Goal: Task Accomplishment & Management: Manage account settings

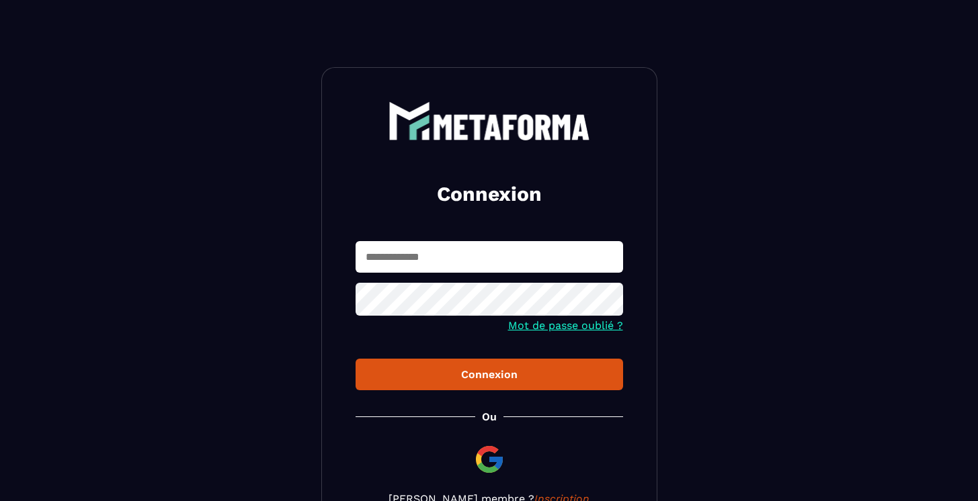
click at [437, 267] on input "text" at bounding box center [489, 257] width 267 height 32
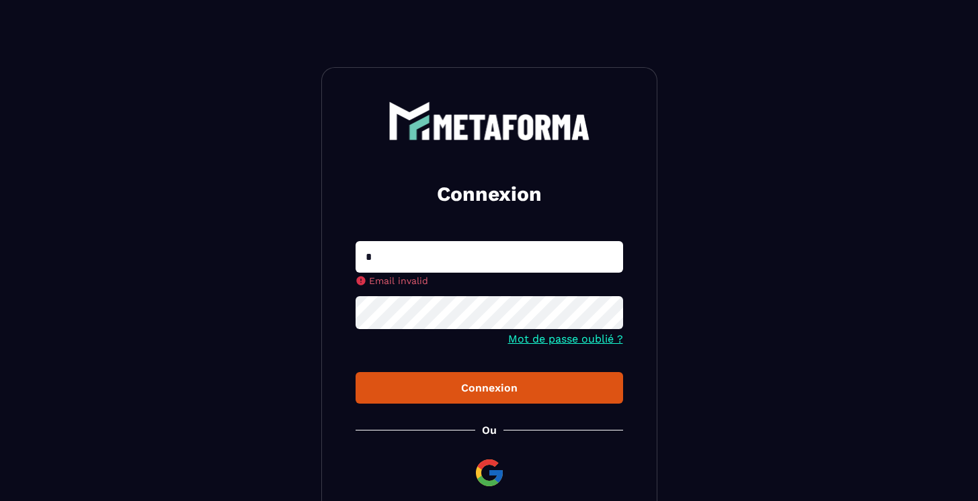
type input "**********"
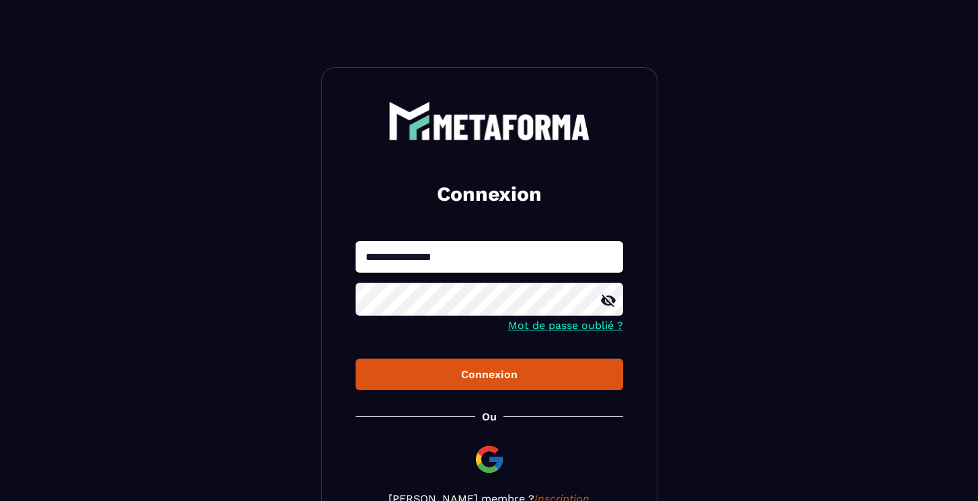
click at [356, 359] on button "Connexion" at bounding box center [489, 375] width 267 height 32
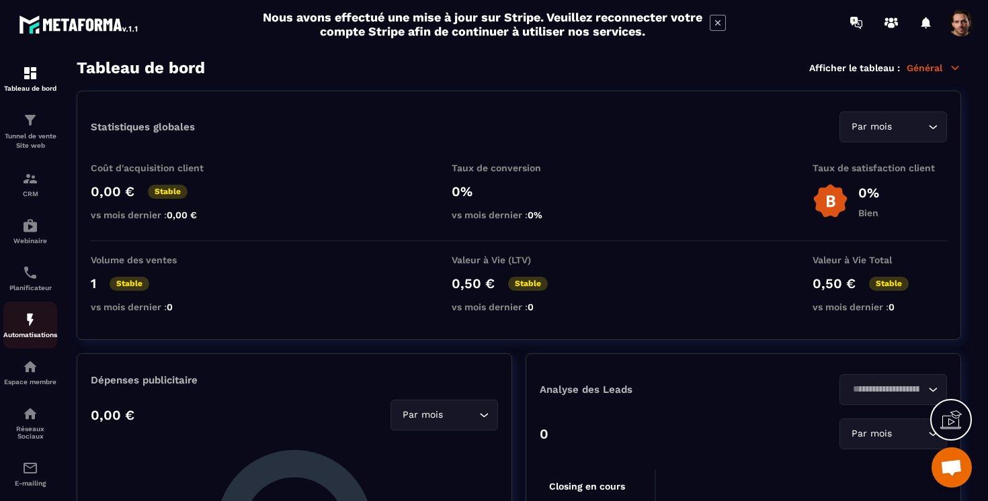
click at [30, 333] on div "Automatisations" at bounding box center [30, 325] width 54 height 27
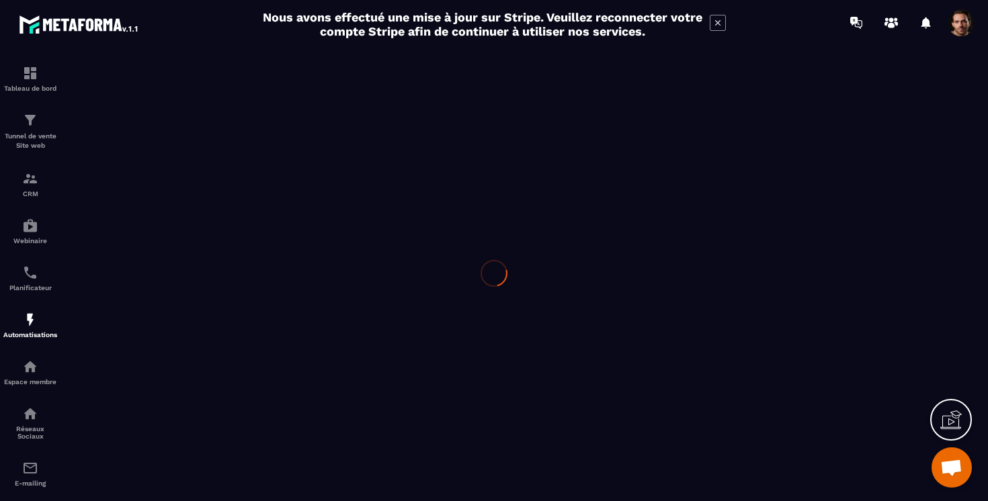
click at [30, 333] on div at bounding box center [494, 273] width 988 height 456
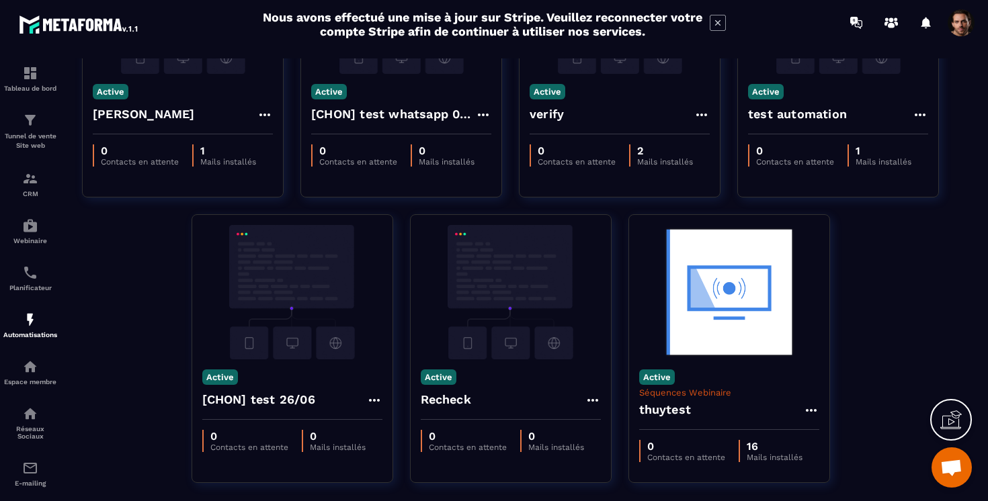
scroll to position [792, 0]
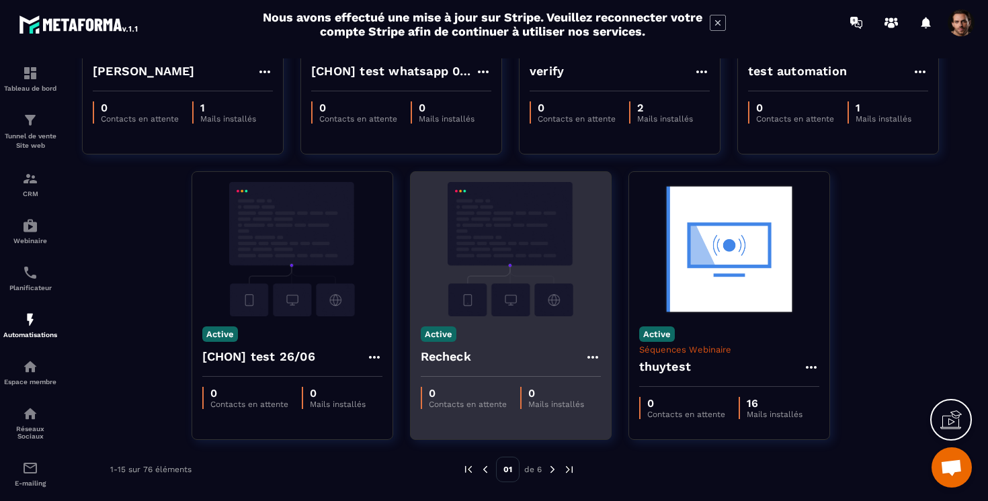
click at [434, 337] on p "Active" at bounding box center [439, 334] width 36 height 15
click at [442, 362] on p "Désactiver" at bounding box center [454, 357] width 58 height 17
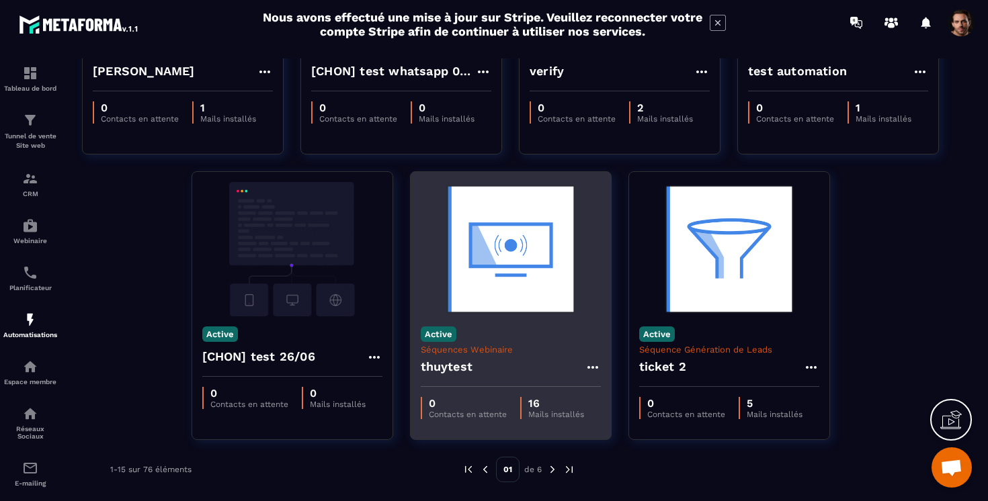
click at [438, 333] on p "Active" at bounding box center [439, 334] width 36 height 15
click at [438, 354] on p "Désactiver" at bounding box center [454, 357] width 58 height 17
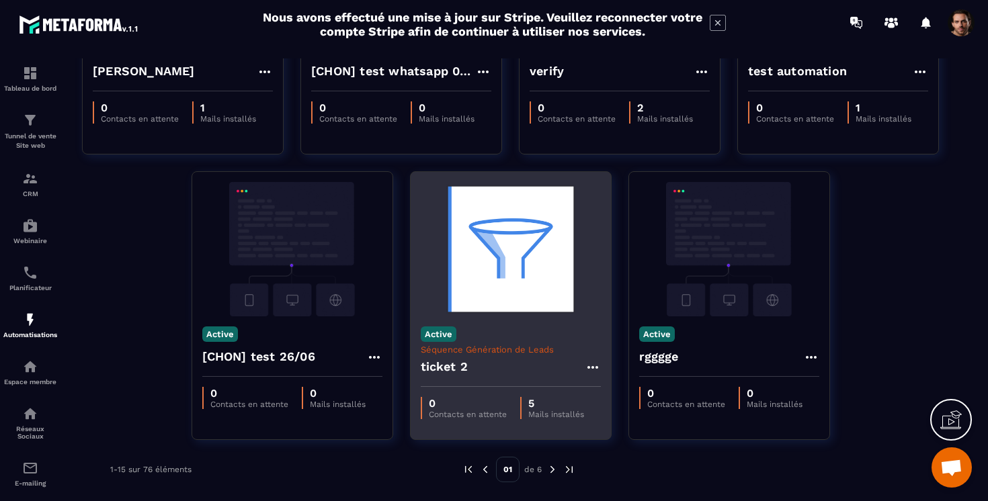
click at [436, 337] on p "Active" at bounding box center [439, 334] width 36 height 15
click at [438, 351] on p "Désactiver" at bounding box center [454, 357] width 58 height 17
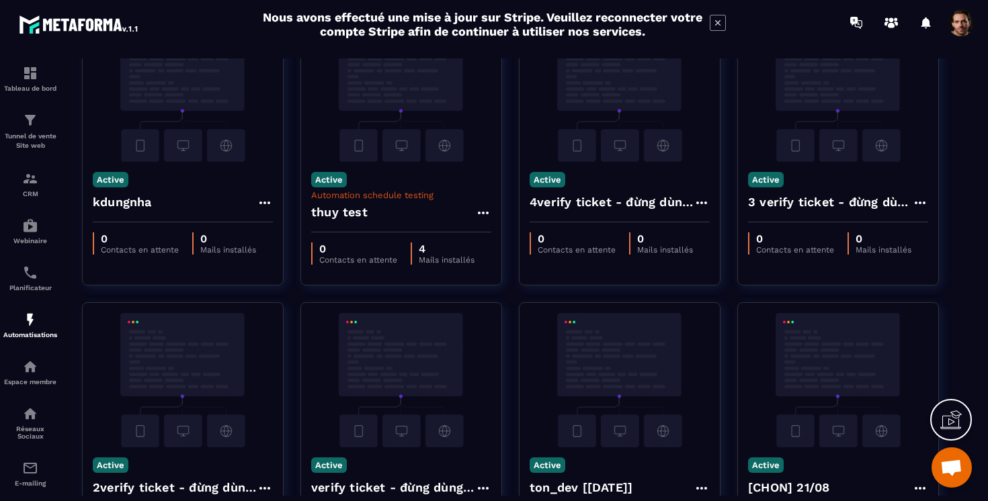
scroll to position [0, 0]
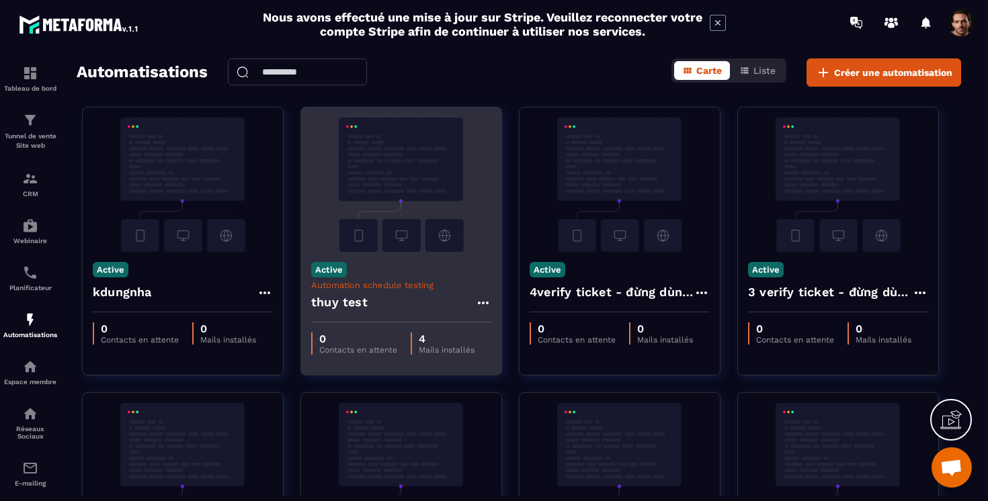
click at [336, 272] on p "Active" at bounding box center [329, 269] width 36 height 15
click at [339, 291] on p "Désactiver" at bounding box center [344, 293] width 58 height 17
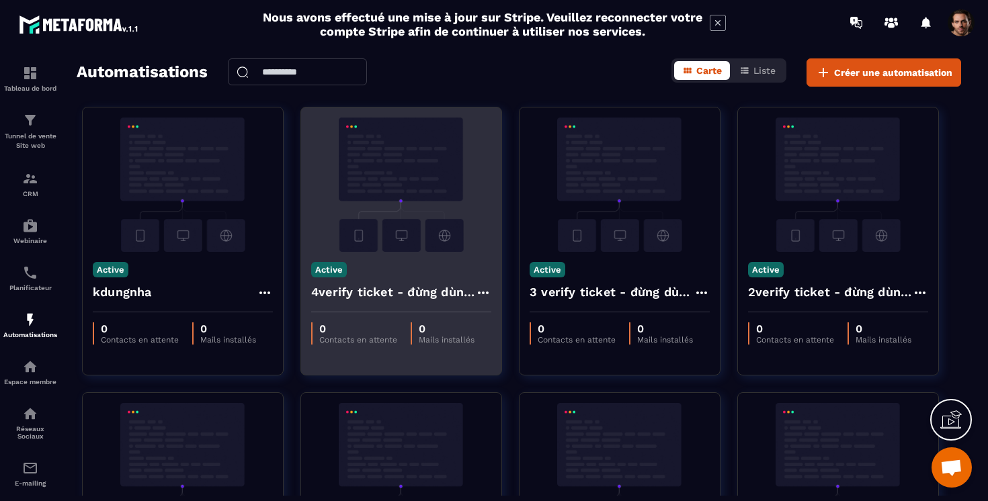
click at [330, 273] on p "Active" at bounding box center [329, 269] width 36 height 15
click at [333, 290] on p "Désactiver" at bounding box center [344, 293] width 58 height 17
click at [327, 266] on p "Active" at bounding box center [329, 269] width 36 height 15
click at [333, 290] on p "Désactiver" at bounding box center [344, 293] width 58 height 17
click at [325, 265] on p "Active" at bounding box center [329, 269] width 36 height 15
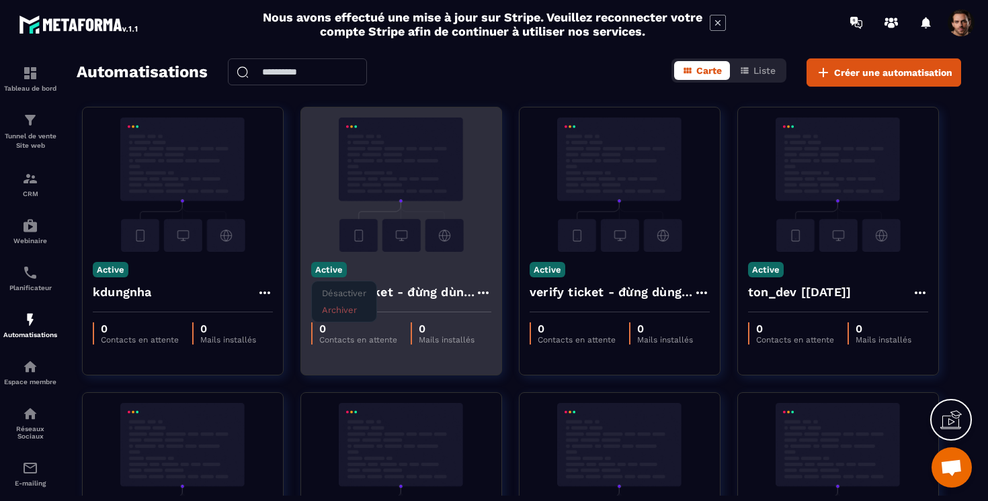
click at [331, 292] on p "Désactiver" at bounding box center [344, 293] width 58 height 17
click at [323, 270] on p "Active" at bounding box center [329, 269] width 36 height 15
click at [333, 296] on p "Désactiver" at bounding box center [344, 293] width 58 height 17
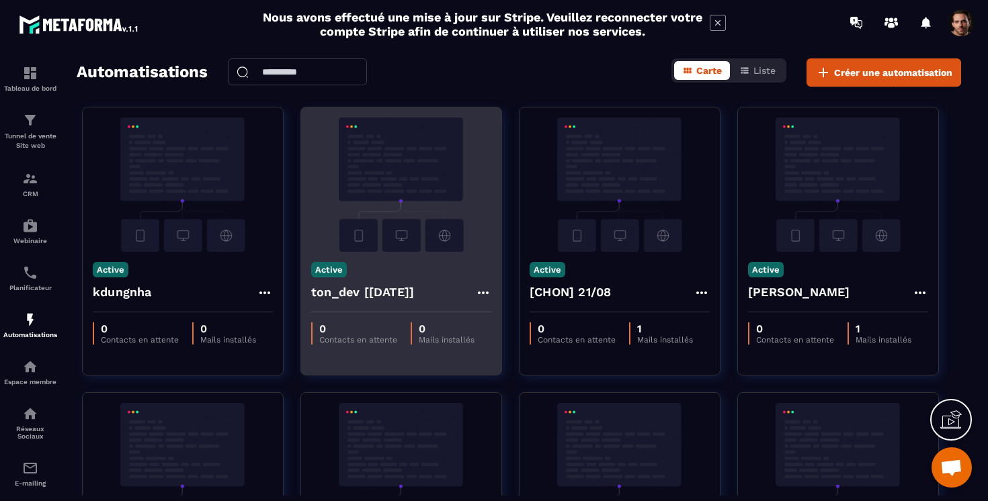
click at [320, 270] on p "Active" at bounding box center [329, 269] width 36 height 15
click at [331, 293] on p "Désactiver" at bounding box center [344, 293] width 58 height 17
click at [327, 272] on p "Active" at bounding box center [329, 269] width 36 height 15
click at [331, 292] on p "Désactiver" at bounding box center [344, 293] width 58 height 17
click at [322, 272] on p "Active" at bounding box center [329, 269] width 36 height 15
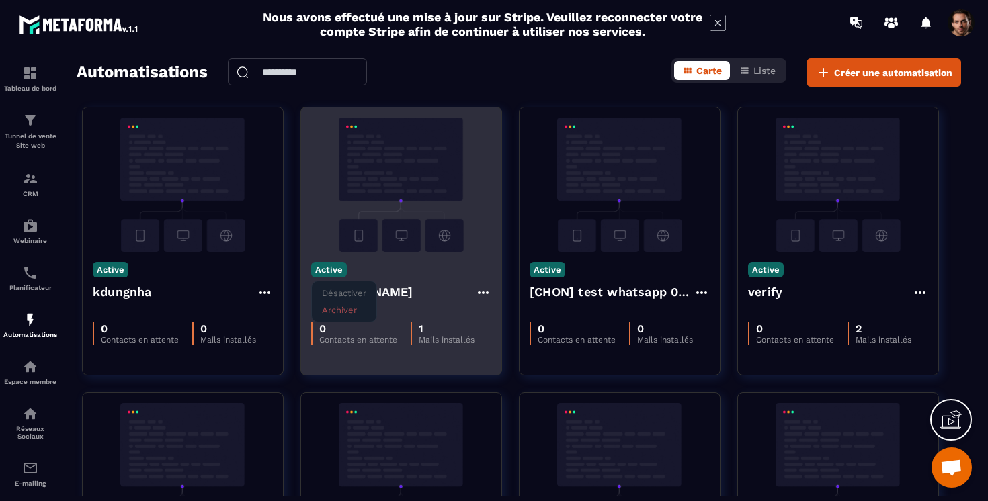
click at [330, 294] on p "Désactiver" at bounding box center [344, 293] width 58 height 17
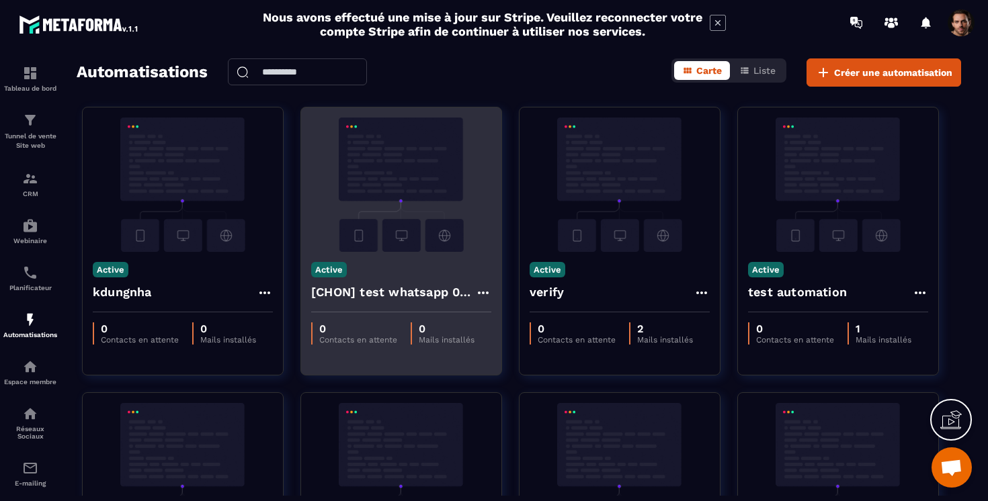
click at [329, 272] on p "Active" at bounding box center [329, 269] width 36 height 15
click at [334, 296] on p "Désactiver" at bounding box center [344, 293] width 58 height 17
click at [330, 278] on div "Active verify" at bounding box center [401, 282] width 200 height 60
click at [335, 271] on p "Active" at bounding box center [329, 269] width 36 height 15
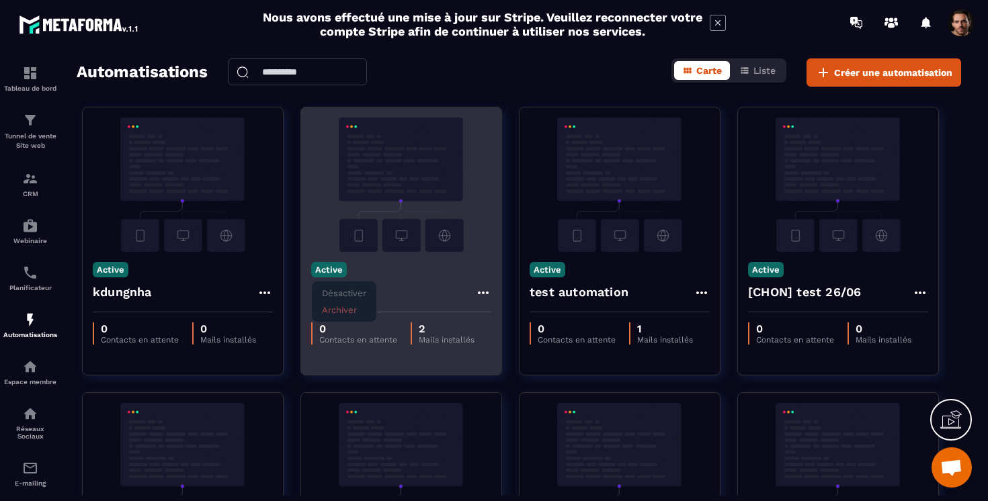
click at [340, 291] on p "Désactiver" at bounding box center [344, 293] width 58 height 17
click at [336, 269] on p "Active" at bounding box center [329, 269] width 36 height 15
click at [344, 296] on p "Désactiver" at bounding box center [344, 293] width 58 height 17
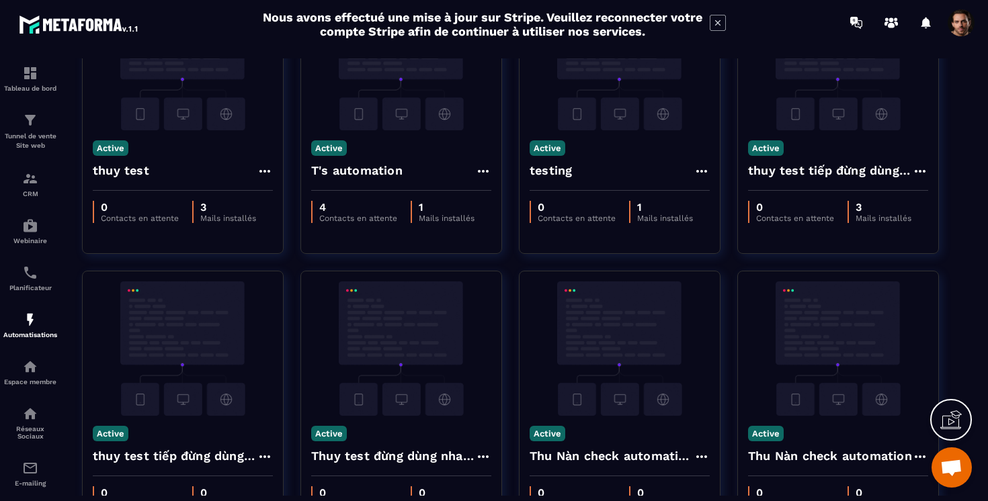
scroll to position [409, 0]
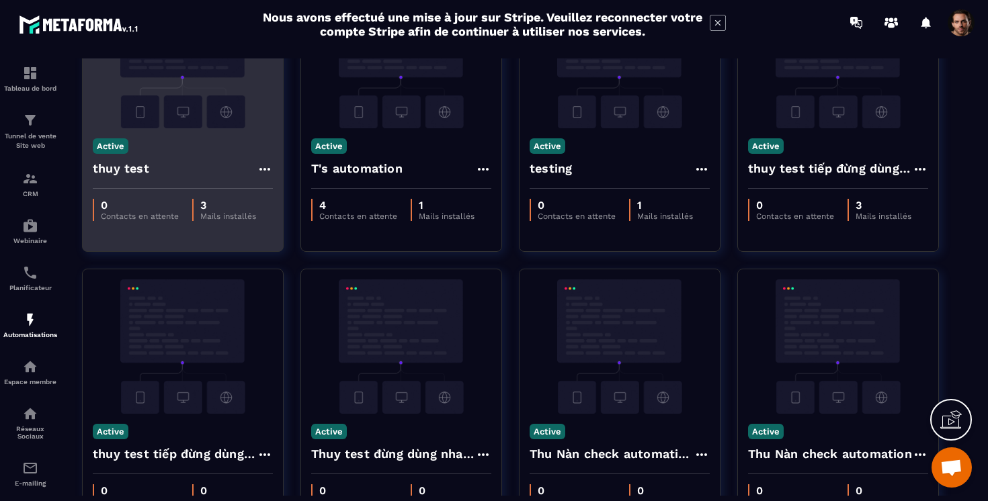
click at [114, 147] on p "Active" at bounding box center [111, 145] width 36 height 15
click at [118, 166] on p "Désactiver" at bounding box center [126, 169] width 58 height 17
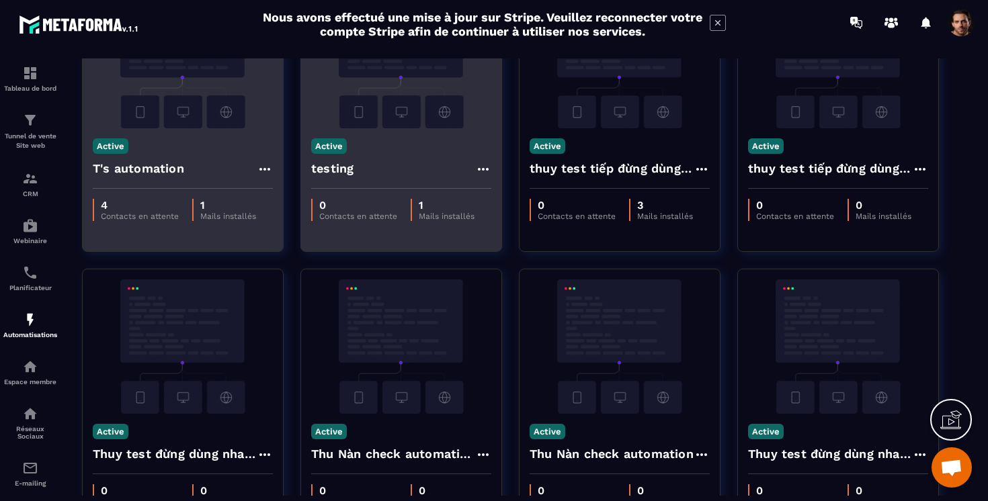
click at [325, 151] on p "Active" at bounding box center [329, 145] width 36 height 15
click at [329, 167] on p "Désactiver" at bounding box center [344, 169] width 58 height 17
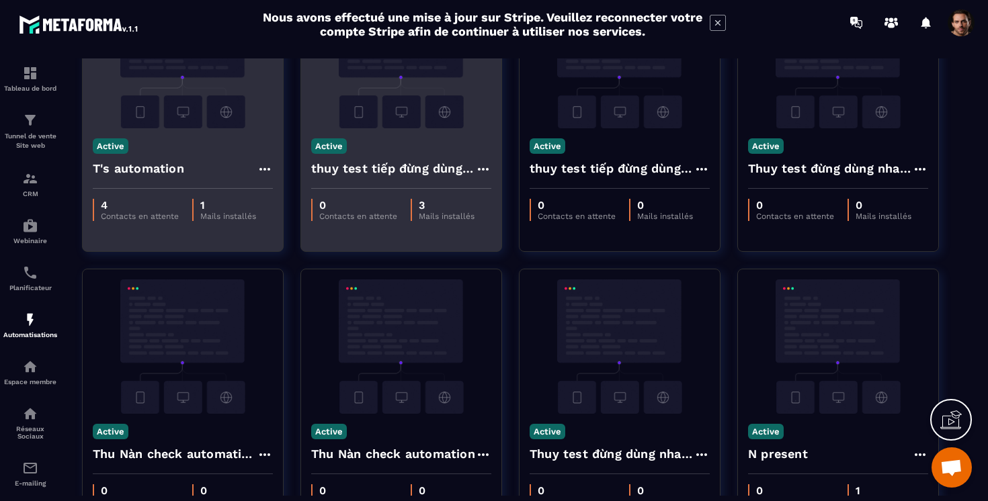
click at [103, 143] on p "Active" at bounding box center [111, 145] width 36 height 15
click at [118, 170] on p "Désactiver" at bounding box center [126, 169] width 58 height 17
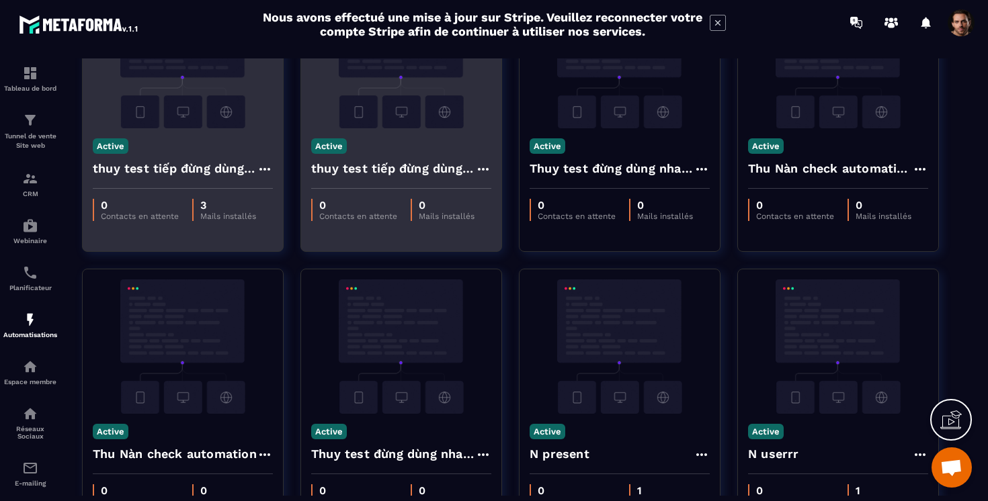
click at [118, 144] on p "Active" at bounding box center [111, 145] width 36 height 15
click at [124, 165] on p "Désactiver" at bounding box center [126, 169] width 58 height 17
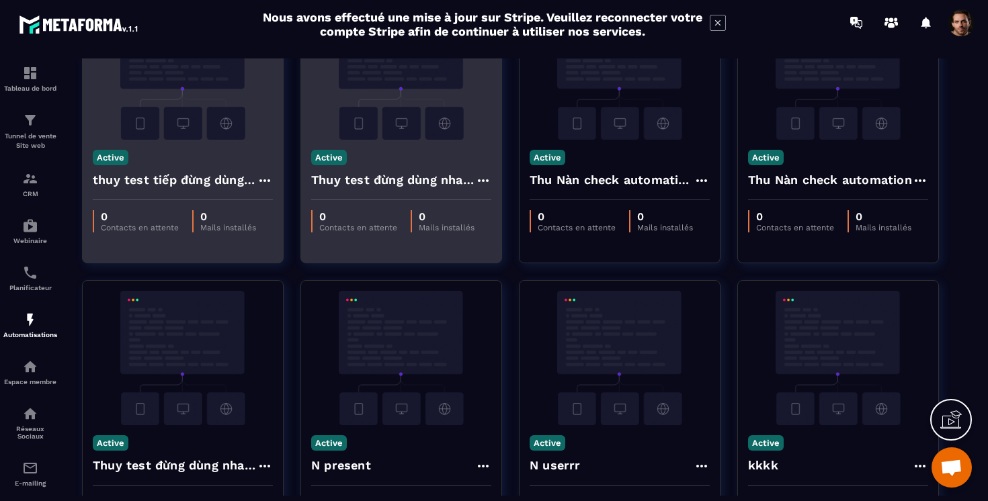
scroll to position [0, 0]
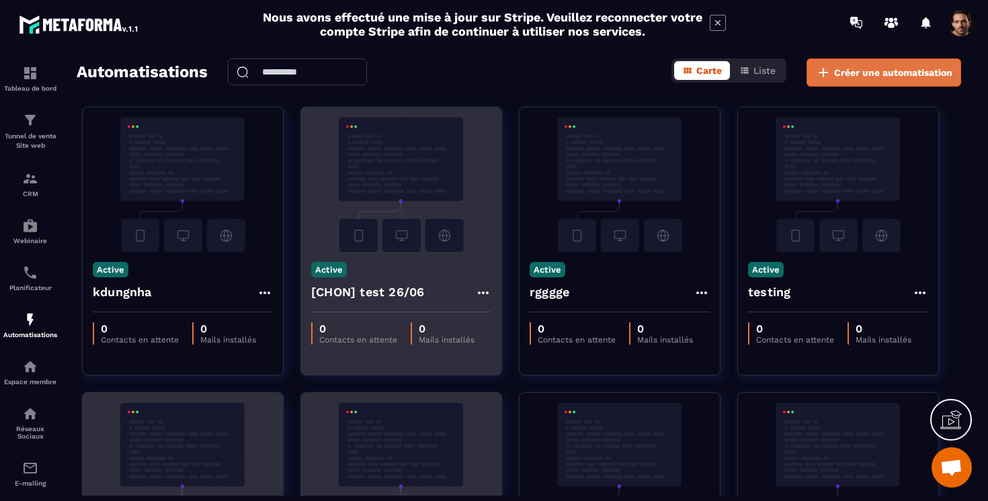
click at [848, 69] on span "Créer une automatisation" at bounding box center [893, 72] width 118 height 13
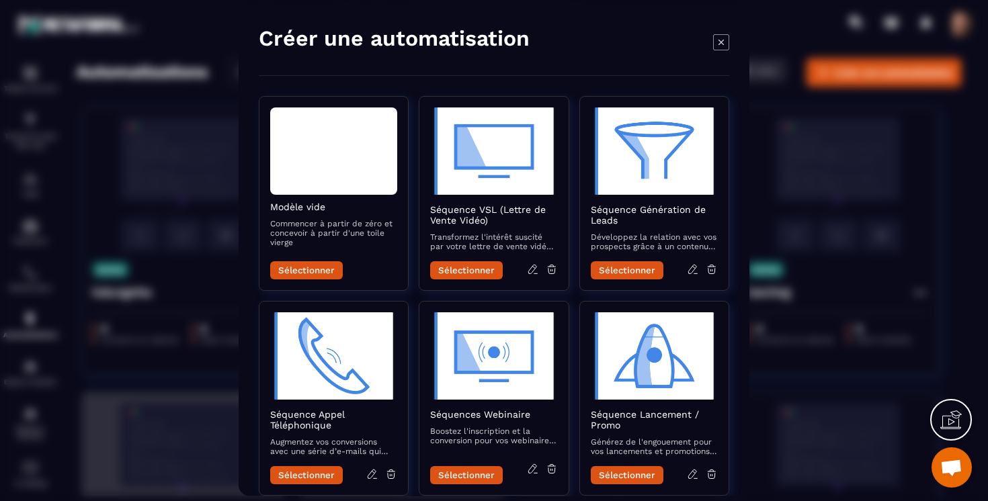
click at [716, 42] on icon "Modal window" at bounding box center [721, 42] width 16 height 16
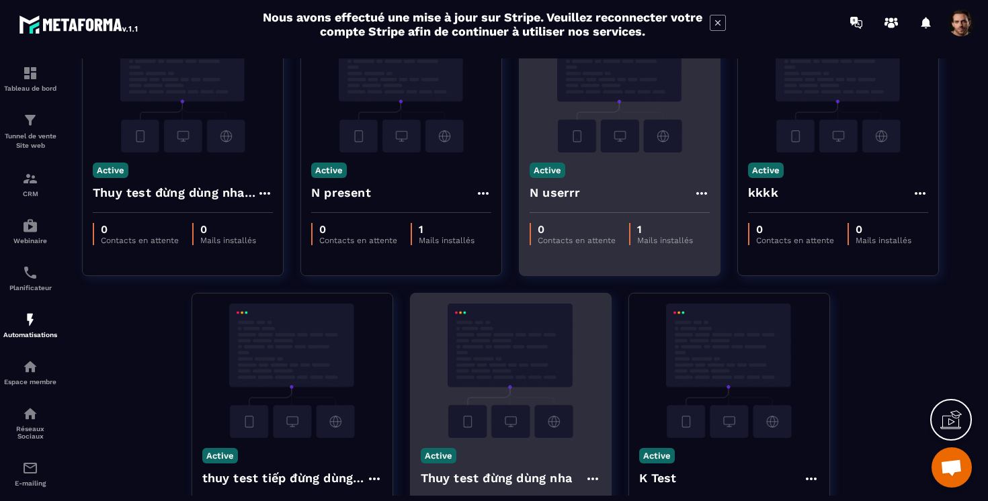
scroll to position [792, 0]
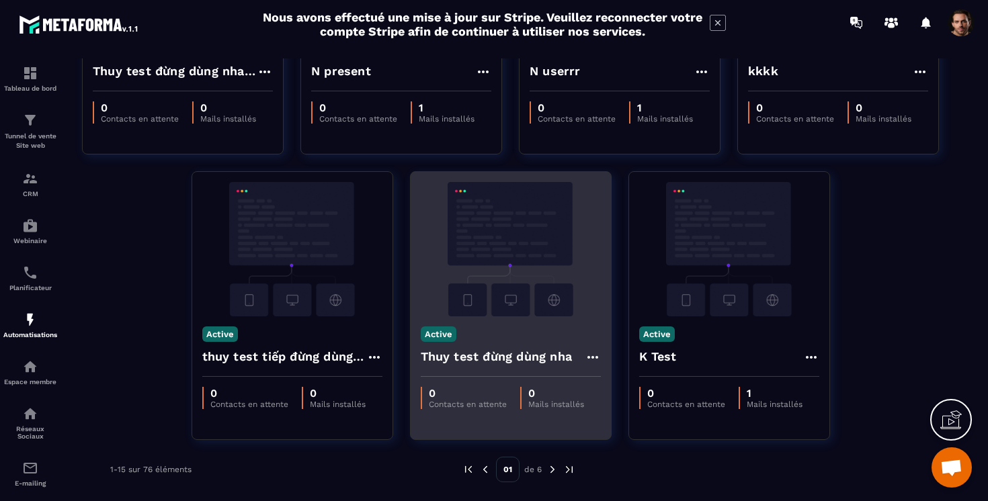
click at [556, 470] on img at bounding box center [552, 470] width 12 height 12
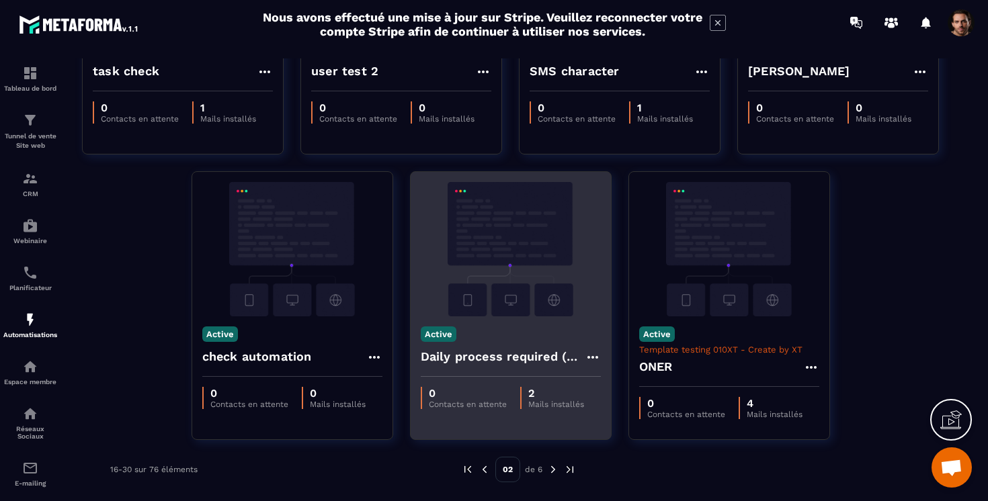
click at [553, 473] on img at bounding box center [553, 470] width 12 height 12
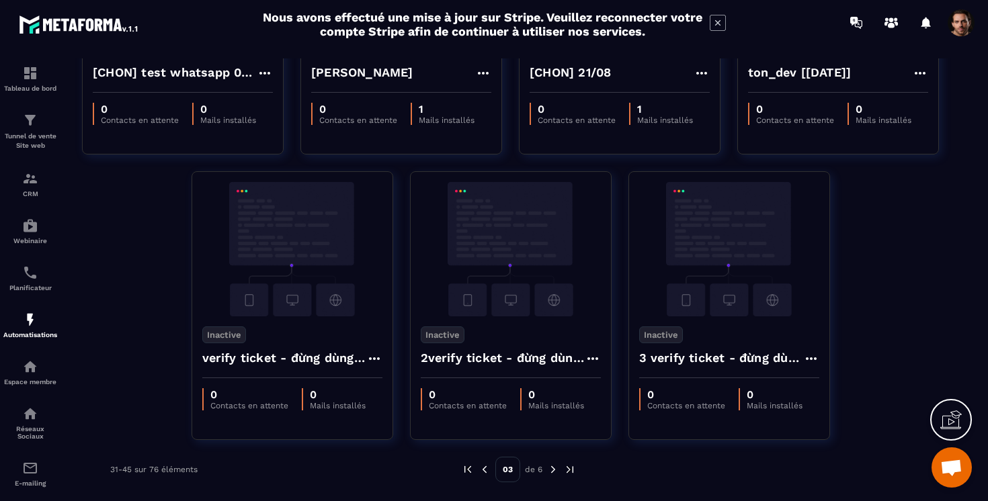
click at [554, 467] on img at bounding box center [553, 470] width 12 height 12
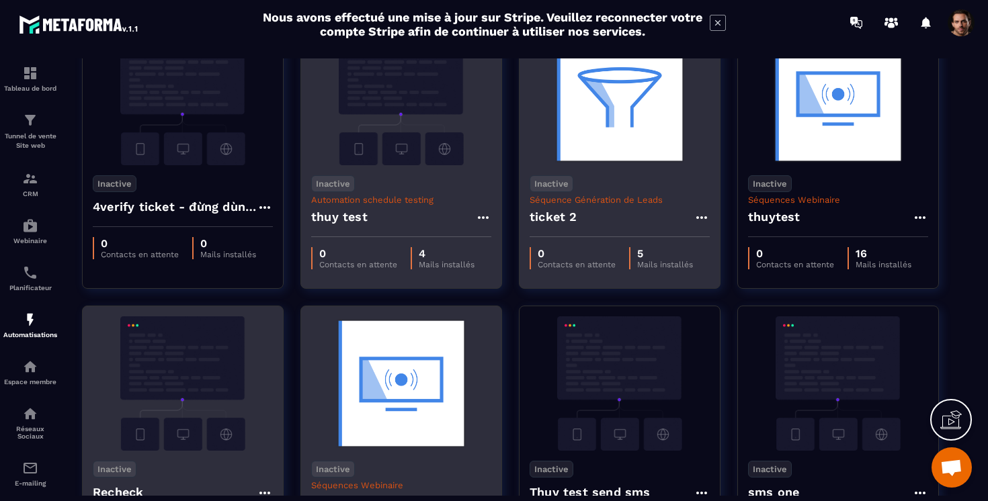
scroll to position [0, 0]
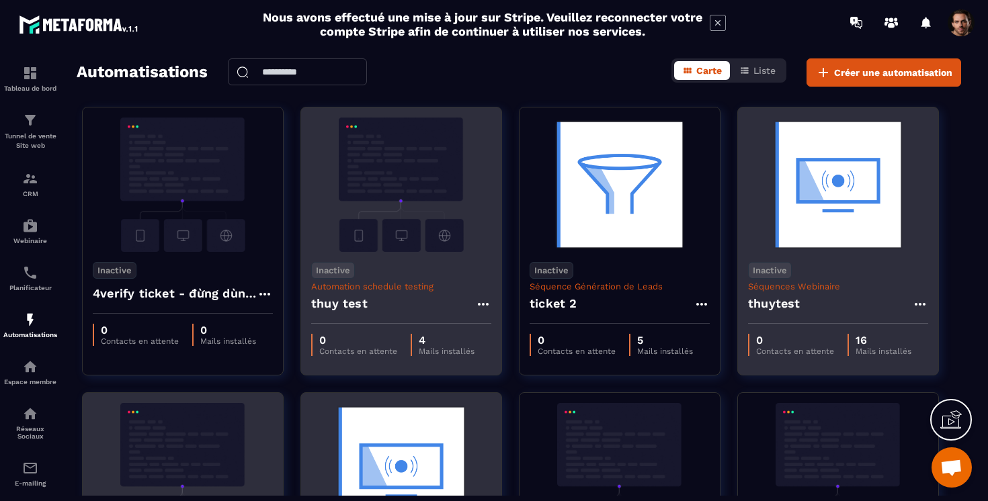
click at [775, 272] on p "Inactive" at bounding box center [770, 270] width 44 height 17
click at [773, 296] on p "Activer" at bounding box center [776, 294] width 48 height 17
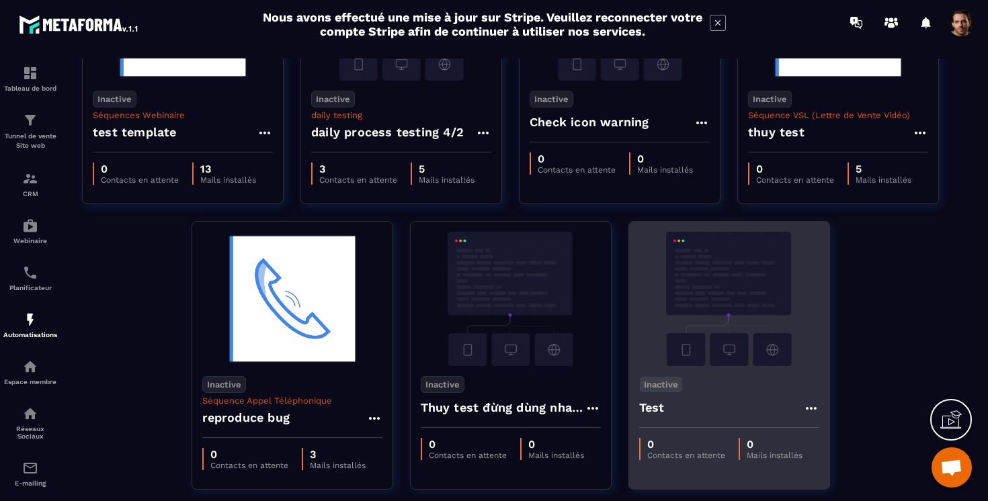
scroll to position [792, 0]
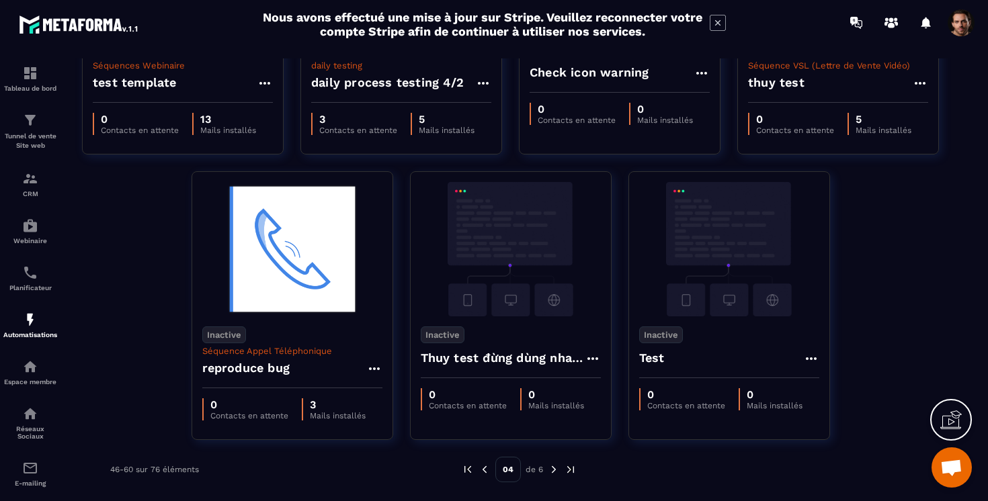
click at [464, 472] on img at bounding box center [468, 470] width 12 height 12
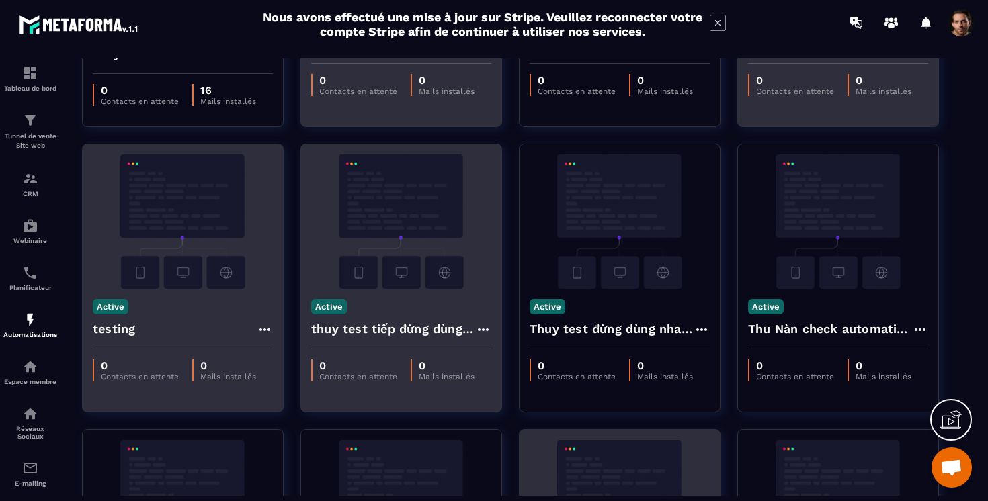
scroll to position [0, 0]
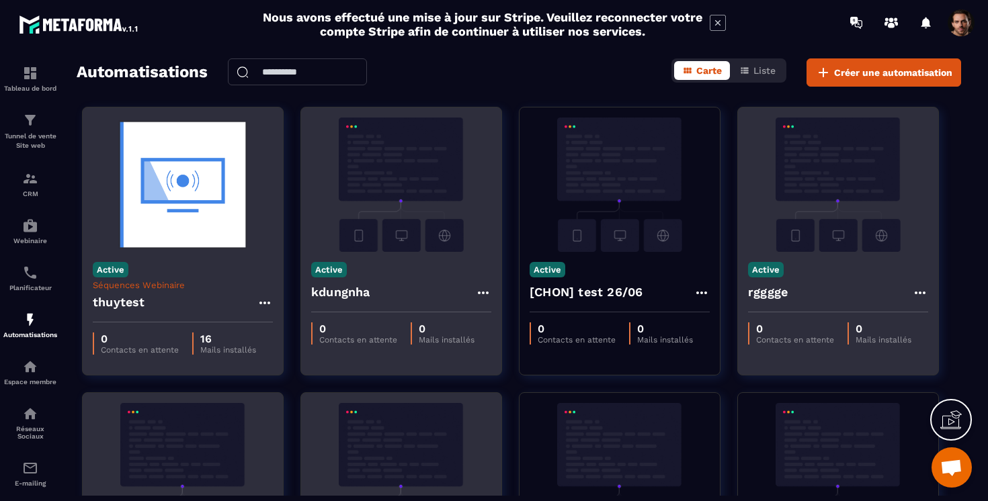
click at [212, 212] on img at bounding box center [183, 185] width 180 height 134
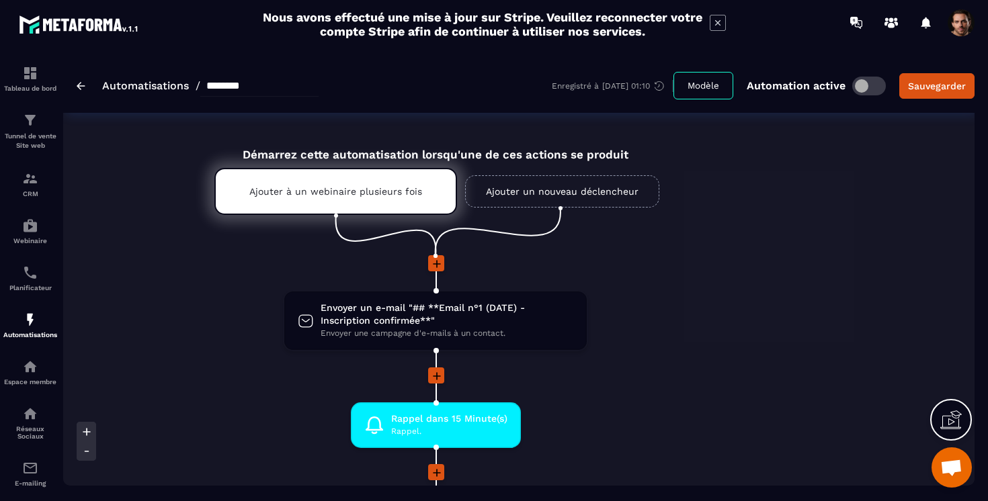
scroll to position [0, 495]
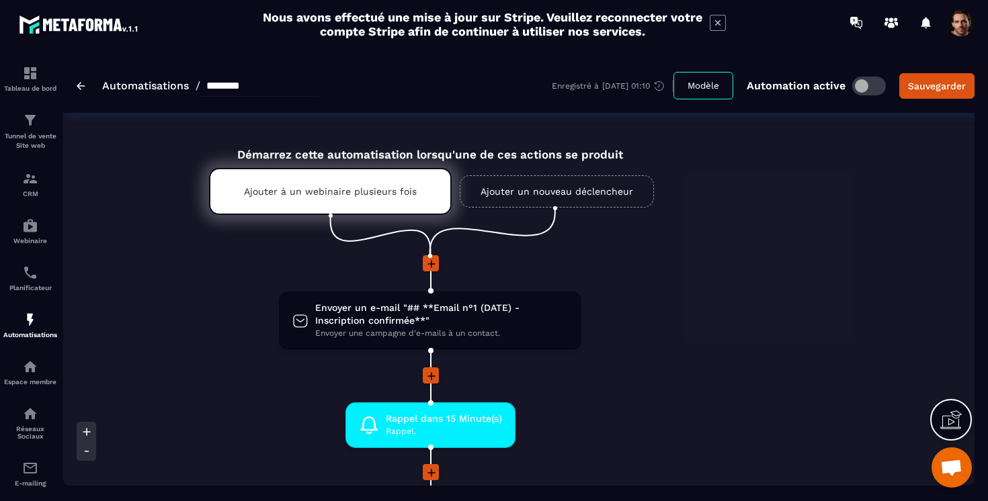
click at [962, 30] on span at bounding box center [961, 22] width 27 height 27
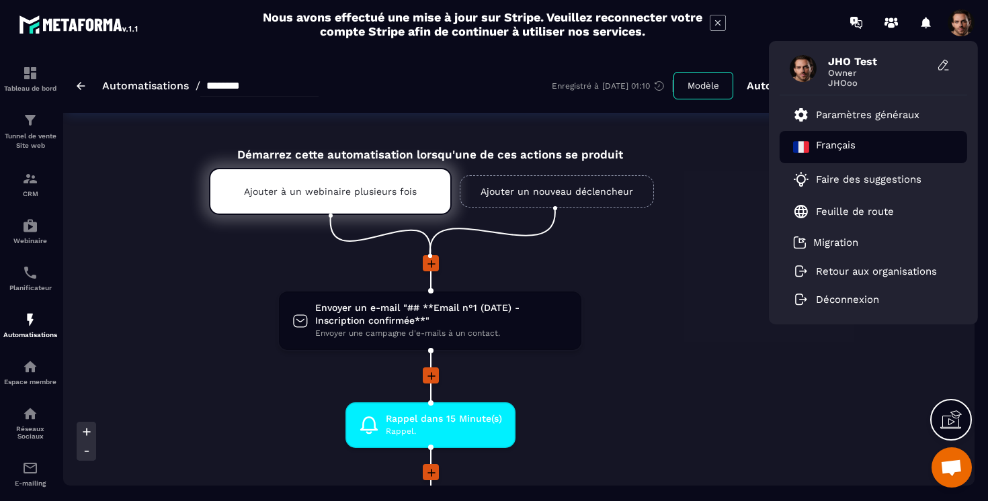
click at [870, 136] on div "Français" at bounding box center [874, 147] width 188 height 32
